Goal: Answer question/provide support: Share knowledge or assist other users

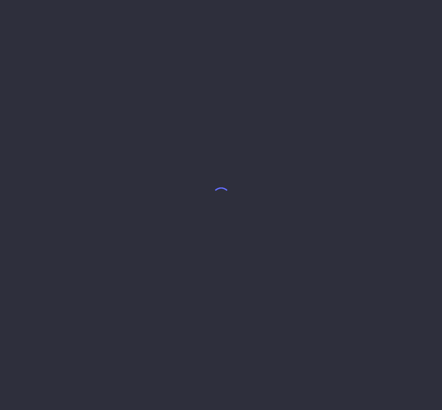
select select "8"
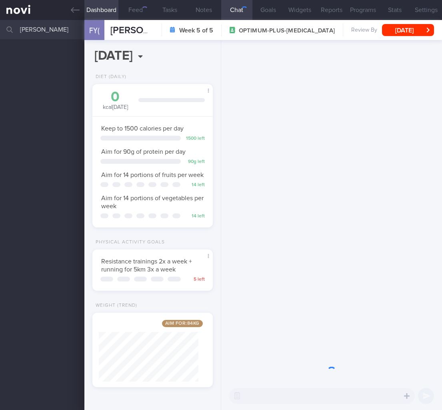
scroll to position [61, 100]
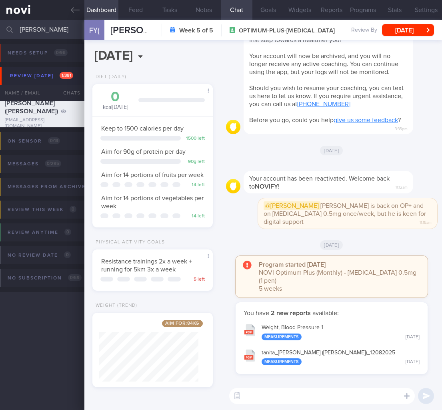
drag, startPoint x: 295, startPoint y: 49, endPoint x: 292, endPoint y: 62, distance: 12.7
click at [295, 43] on span "Thank you for using NOVIFY ! We hope you've had a good experience and that you'…" at bounding box center [326, 32] width 155 height 22
click at [30, 30] on input "[PERSON_NAME]" at bounding box center [221, 29] width 442 height 19
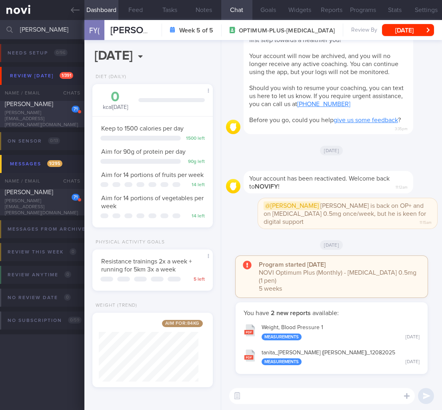
type input "[PERSON_NAME]"
click at [32, 108] on div "[PERSON_NAME]" at bounding box center [41, 104] width 73 height 8
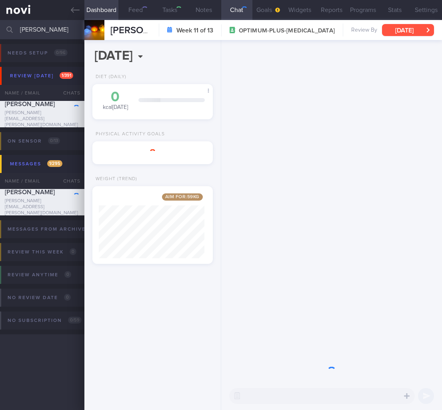
click at [404, 31] on button "[DATE]" at bounding box center [408, 30] width 52 height 12
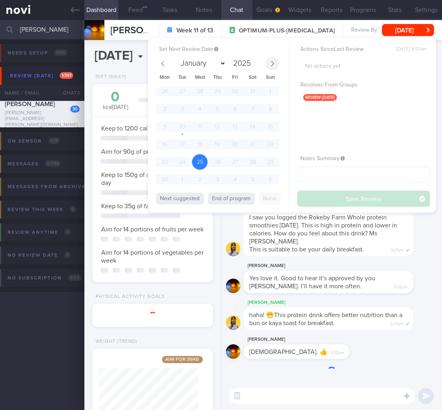
click at [270, 61] on icon at bounding box center [273, 64] width 6 height 6
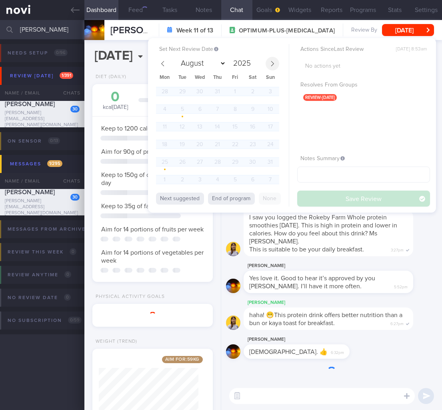
click at [270, 61] on icon at bounding box center [273, 64] width 6 height 6
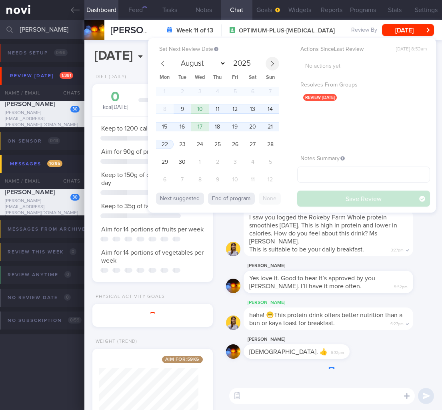
select select "8"
click at [187, 109] on span "9" at bounding box center [183, 109] width 16 height 16
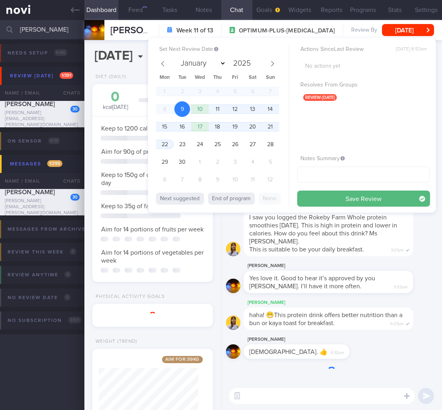
click at [387, 201] on button "Save Review" at bounding box center [363, 199] width 133 height 16
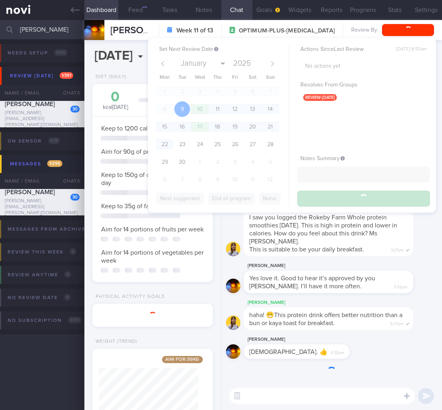
click at [136, 345] on div "[DATE], 9 Sep Diet (Daily) 0 kcal [DATE] Carbs Protein Fat 0 g 0 g 0 g Keep to …" at bounding box center [152, 225] width 136 height 370
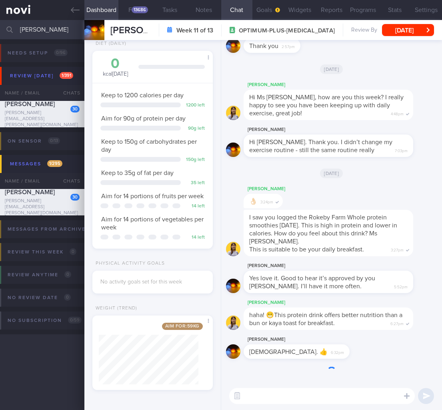
drag, startPoint x: 69, startPoint y: 30, endPoint x: -82, endPoint y: 30, distance: 150.9
click at [0, 30] on html "You are offline! Some functionality will be unavailable Patients New Users Coac…" at bounding box center [221, 205] width 442 height 410
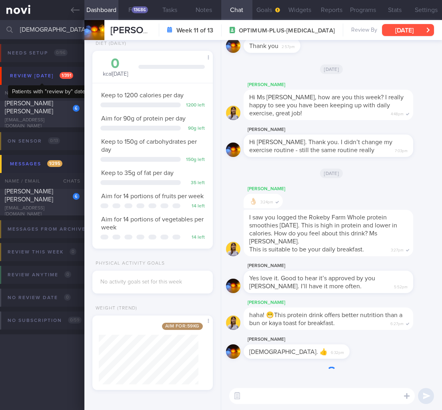
type input "[DEMOGRAPHIC_DATA]"
click at [52, 112] on div "[PERSON_NAME] [PERSON_NAME]" at bounding box center [41, 107] width 73 height 16
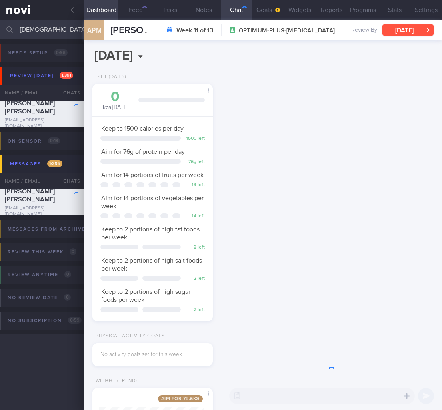
click at [411, 32] on button "[DATE]" at bounding box center [408, 30] width 52 height 12
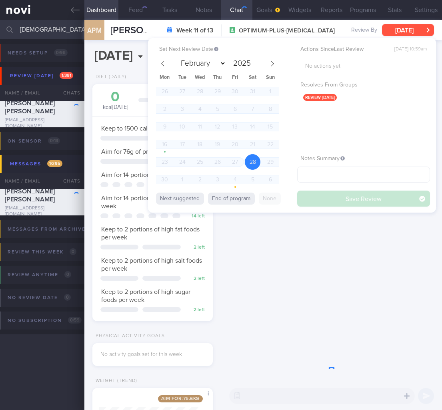
scroll to position [61, 100]
click at [273, 64] on icon at bounding box center [273, 64] width 6 height 6
select select "8"
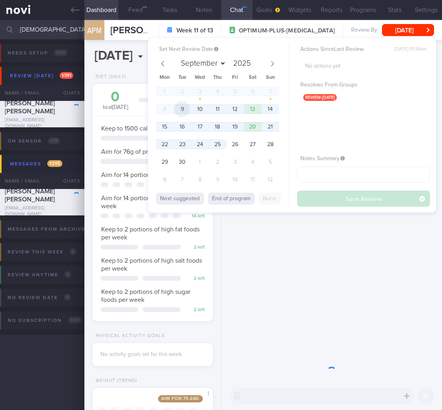
click at [183, 105] on span "9" at bounding box center [183, 109] width 16 height 16
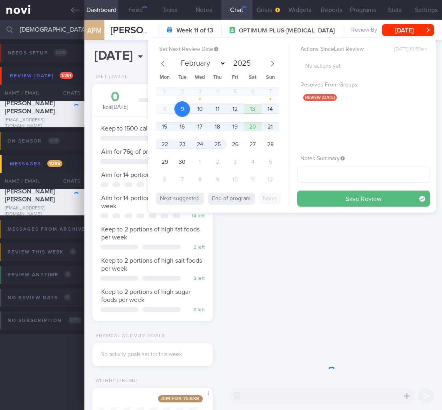
click at [365, 200] on button "Save Review" at bounding box center [363, 199] width 133 height 16
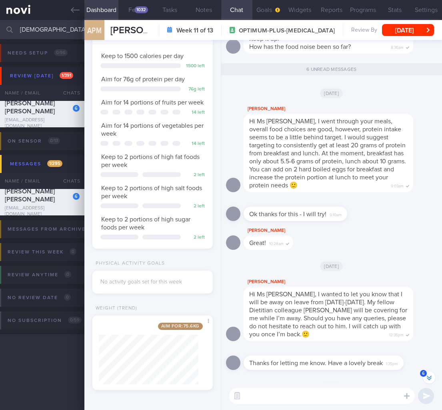
scroll to position [-48, 0]
